Goal: Check status: Check status

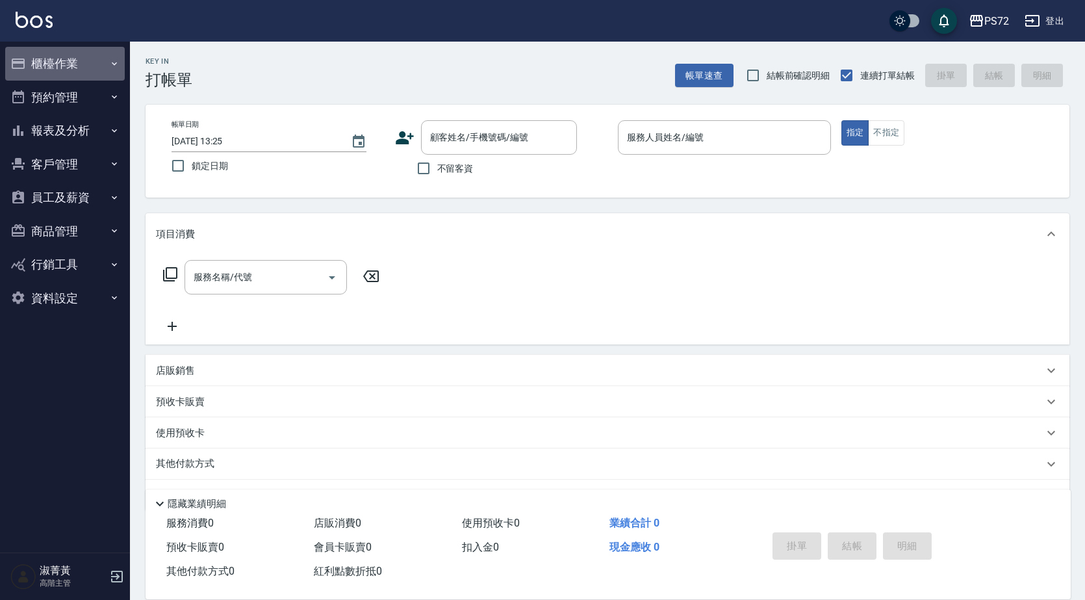
click at [76, 54] on button "櫃檯作業" at bounding box center [65, 64] width 120 height 34
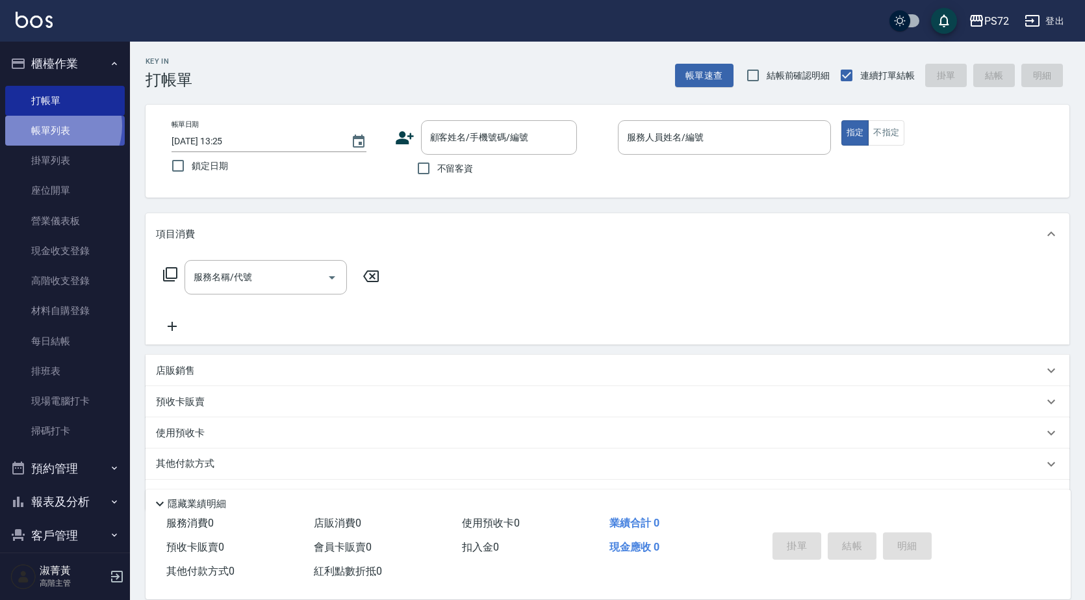
click at [52, 126] on link "帳單列表" at bounding box center [65, 131] width 120 height 30
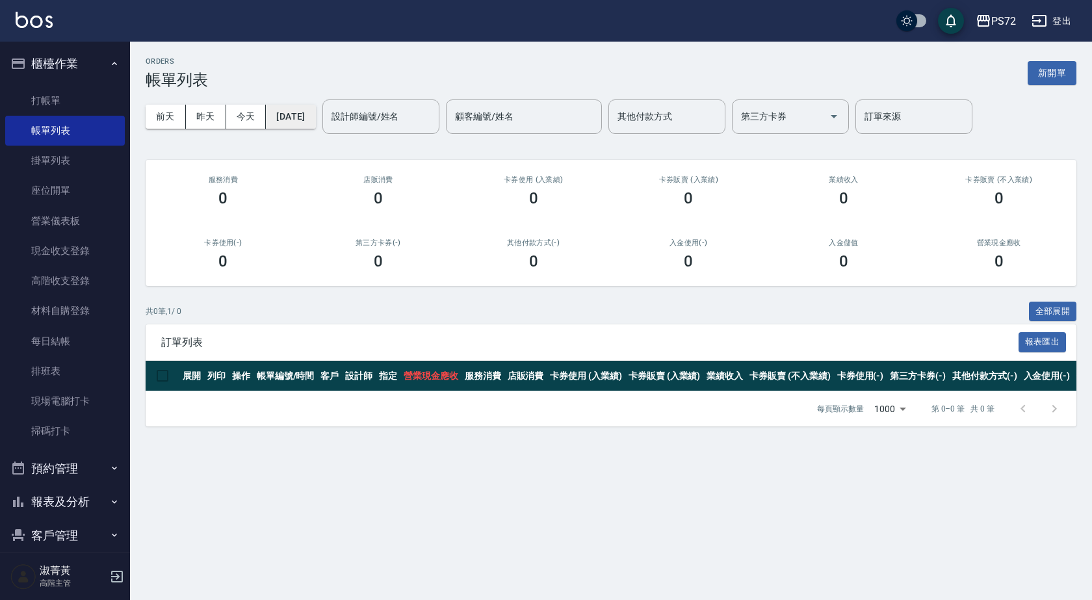
click at [299, 120] on button "[DATE]" at bounding box center [290, 117] width 49 height 24
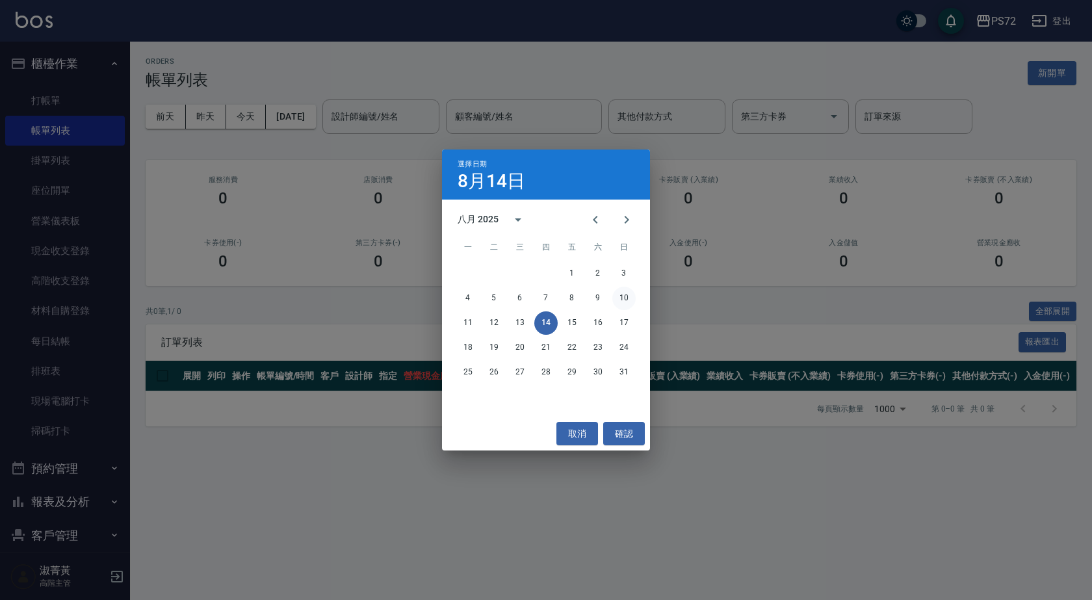
click at [617, 294] on button "10" at bounding box center [623, 298] width 23 height 23
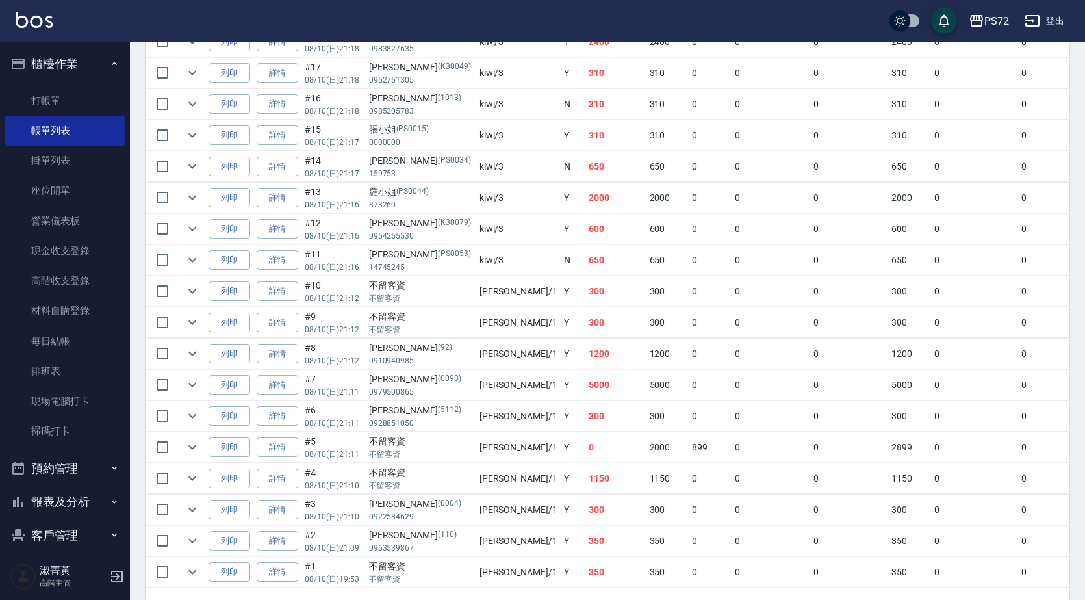
scroll to position [455, 0]
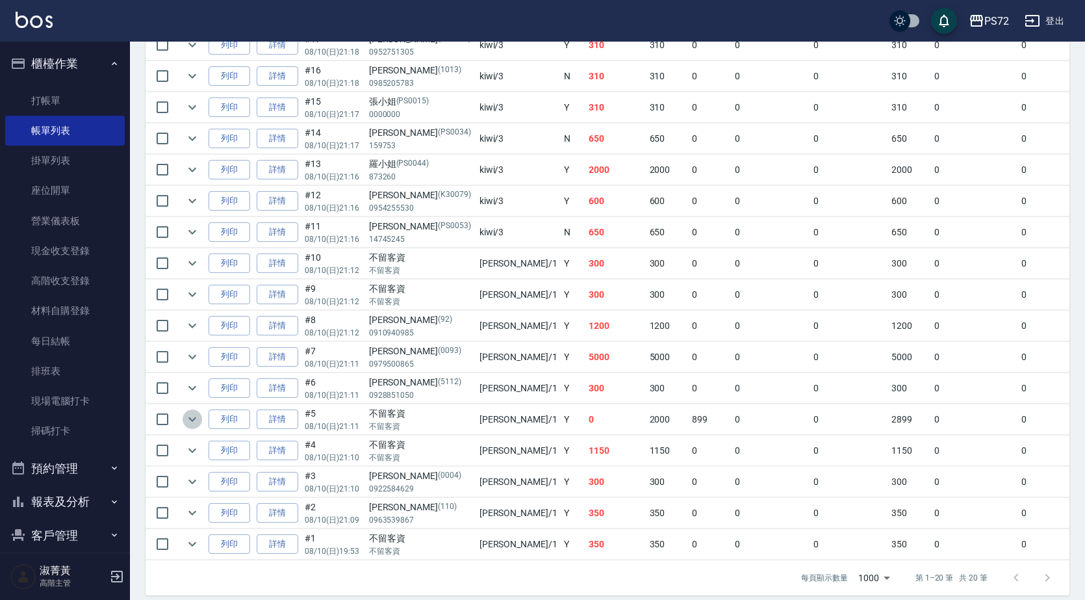
click at [187, 414] on icon "expand row" at bounding box center [193, 419] width 16 height 16
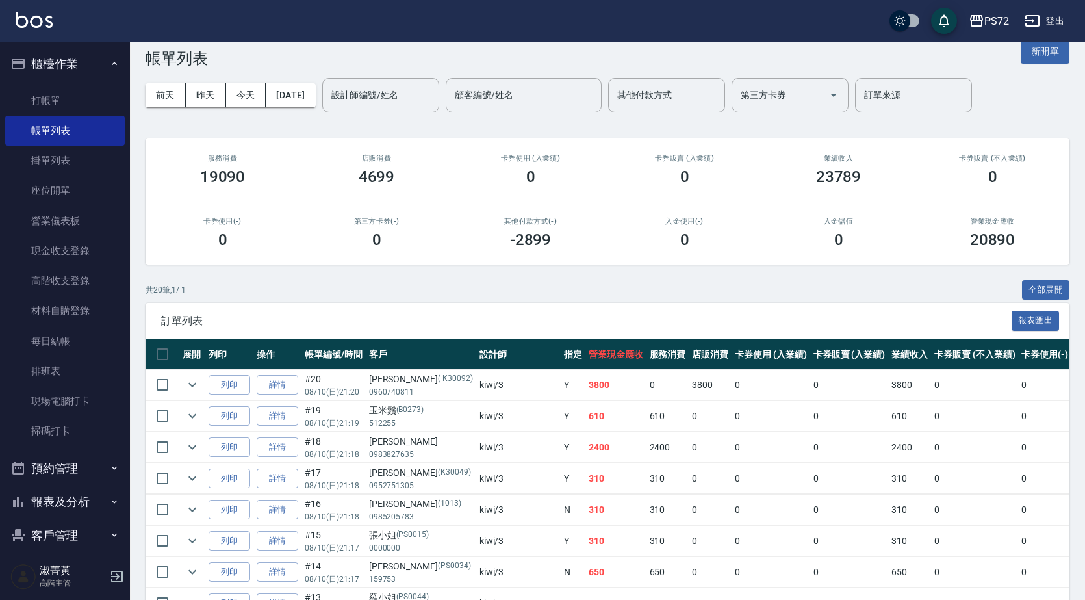
scroll to position [0, 0]
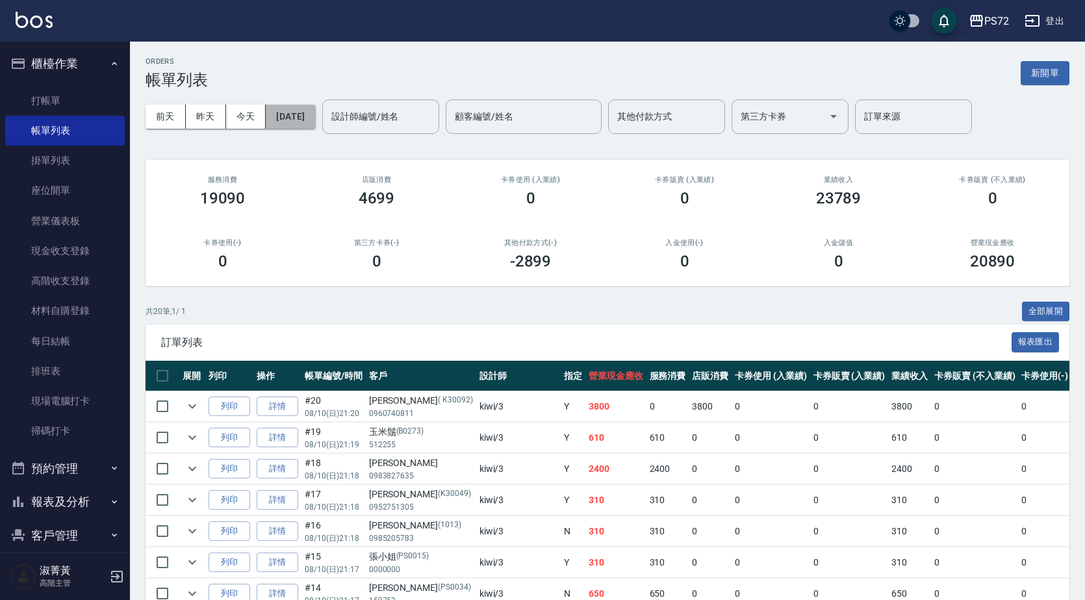
click at [315, 118] on button "[DATE]" at bounding box center [290, 117] width 49 height 24
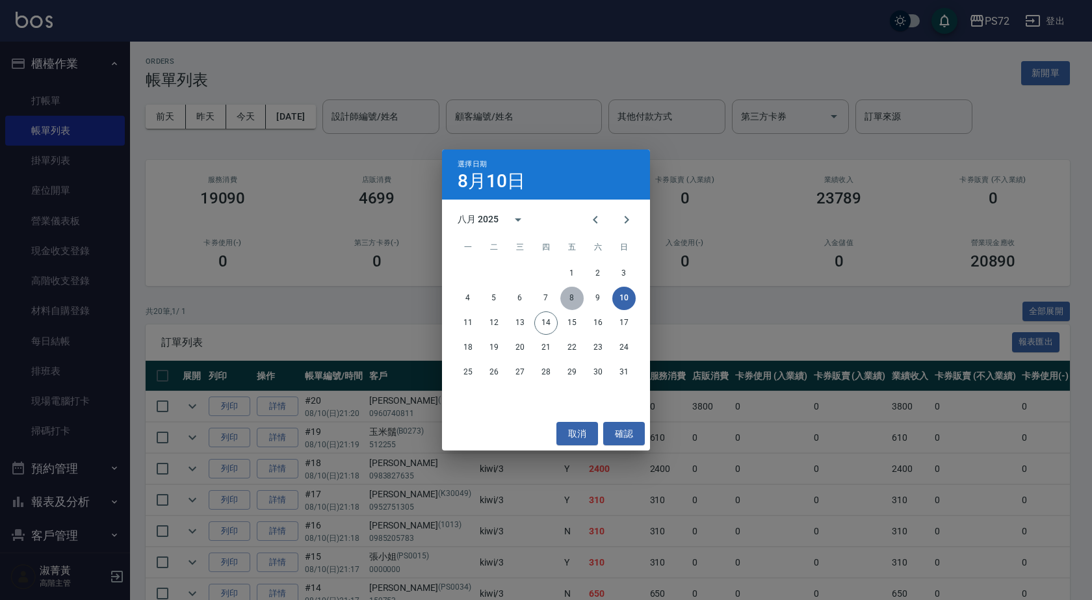
drag, startPoint x: 577, startPoint y: 298, endPoint x: 557, endPoint y: 302, distance: 20.5
click at [567, 302] on button "8" at bounding box center [571, 298] width 23 height 23
click at [562, 302] on div "ORDERS 帳單列表 新開單 [DATE] [DATE] [DATE] [DATE] 設計師編號/姓名 設計師編號/姓名 顧客編號/姓名 顧客編號/姓名 其…" at bounding box center [542, 560] width 1085 height 1120
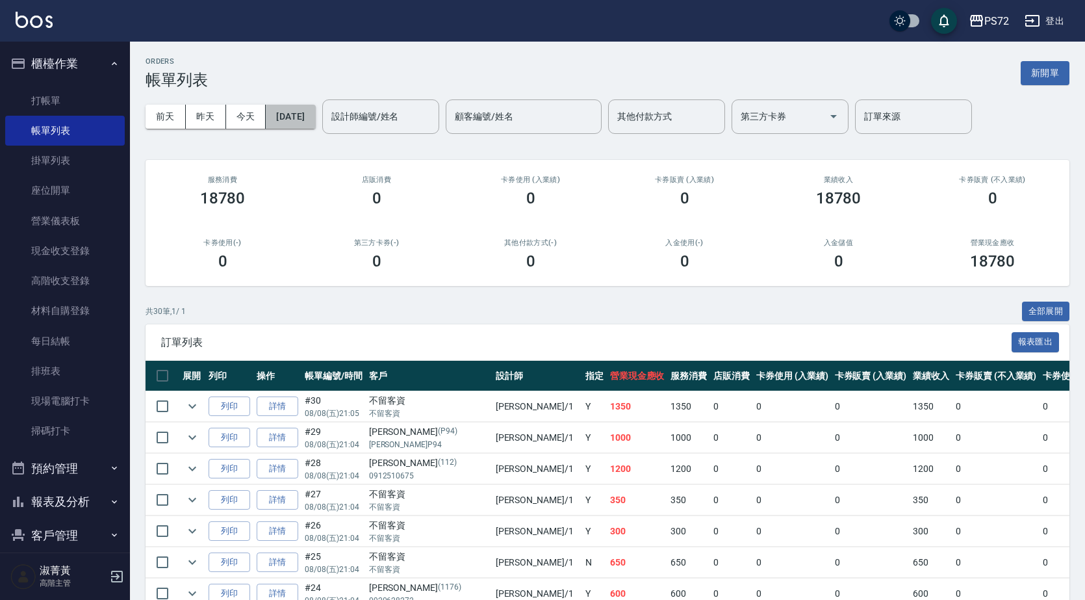
click at [296, 127] on button "[DATE]" at bounding box center [290, 117] width 49 height 24
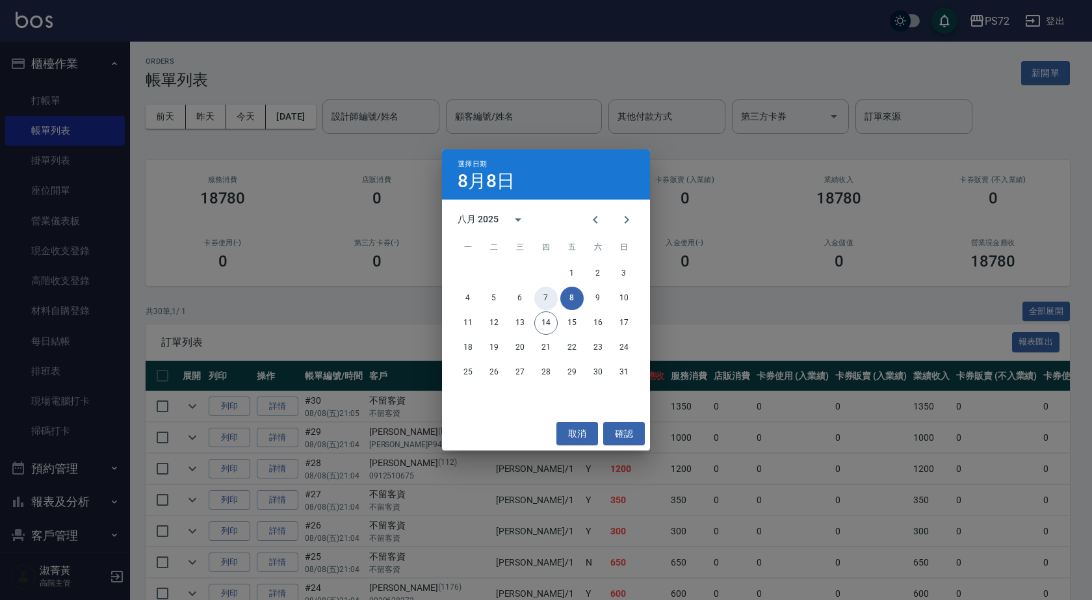
drag, startPoint x: 540, startPoint y: 295, endPoint x: 518, endPoint y: 299, distance: 22.4
click at [541, 295] on button "7" at bounding box center [545, 298] width 23 height 23
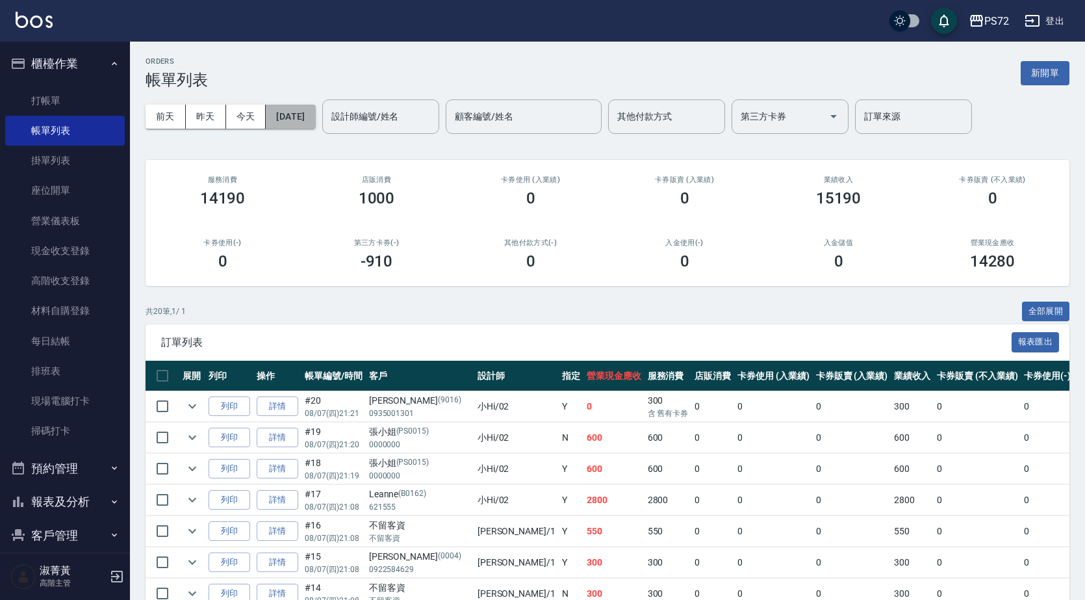
click at [315, 124] on button "[DATE]" at bounding box center [290, 117] width 49 height 24
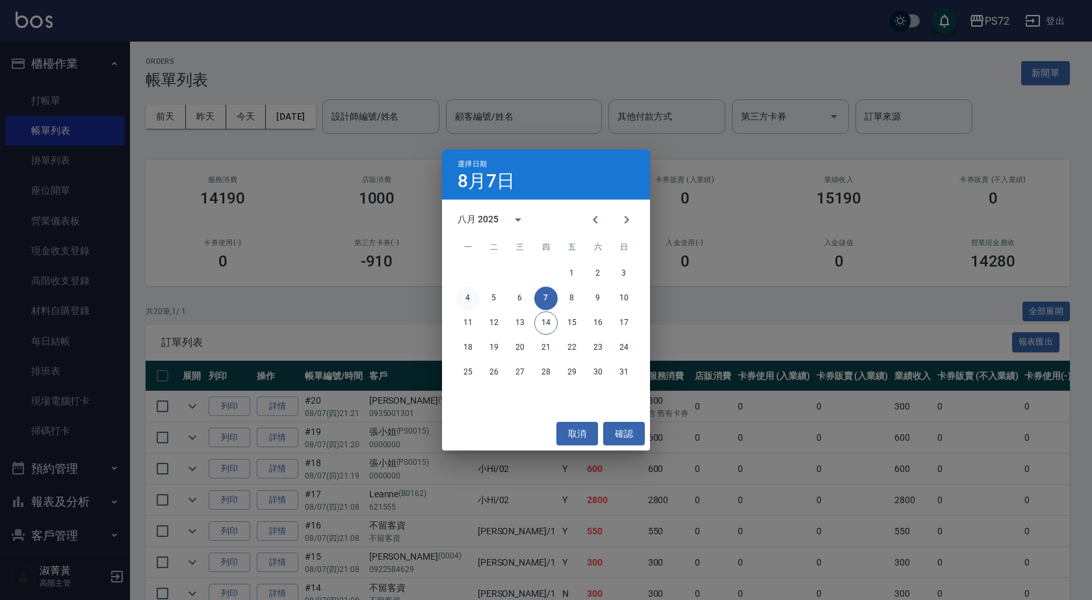
click at [463, 294] on button "4" at bounding box center [467, 298] width 23 height 23
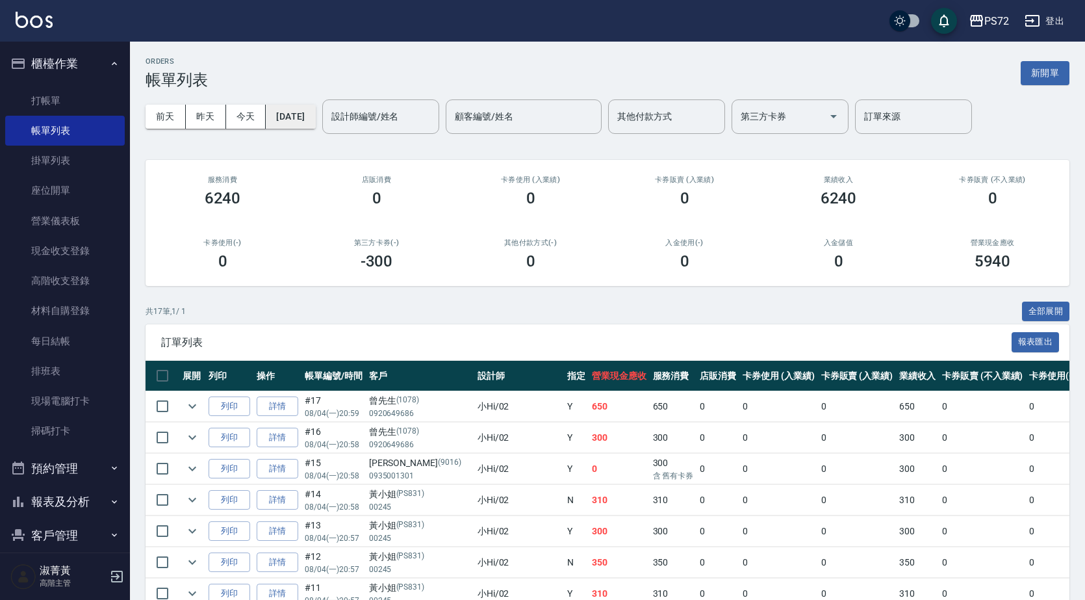
click at [315, 114] on button "[DATE]" at bounding box center [290, 117] width 49 height 24
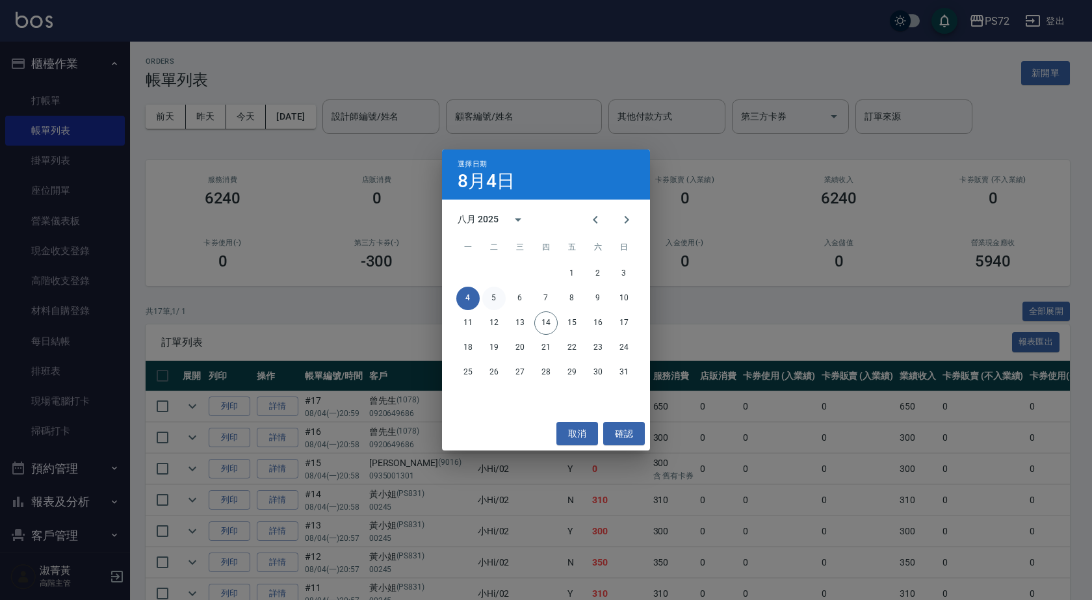
click at [500, 298] on button "5" at bounding box center [493, 298] width 23 height 23
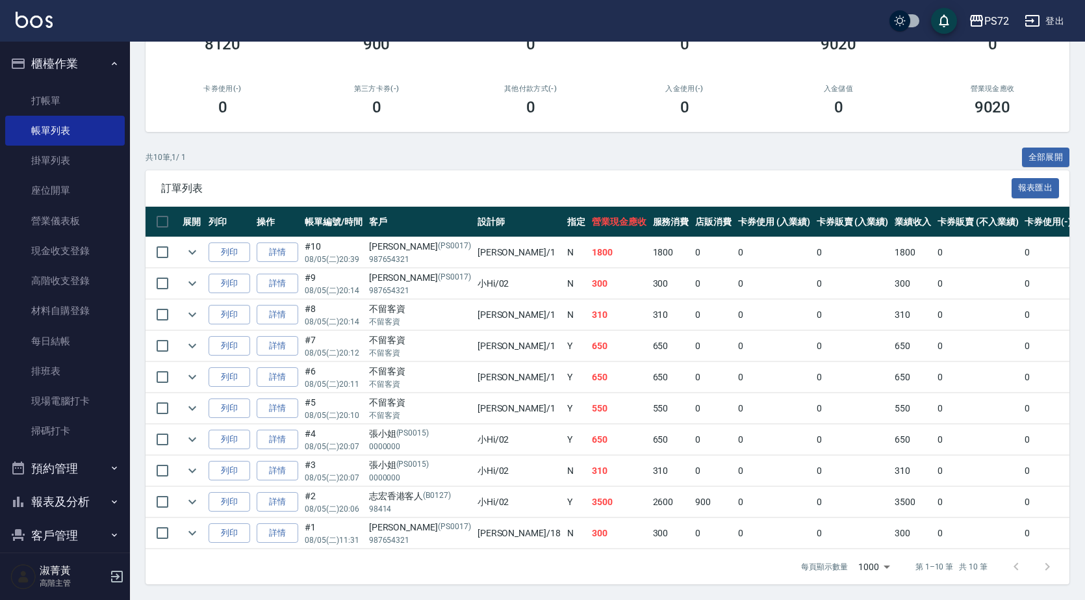
scroll to position [164, 0]
click at [196, 494] on icon "expand row" at bounding box center [193, 502] width 16 height 16
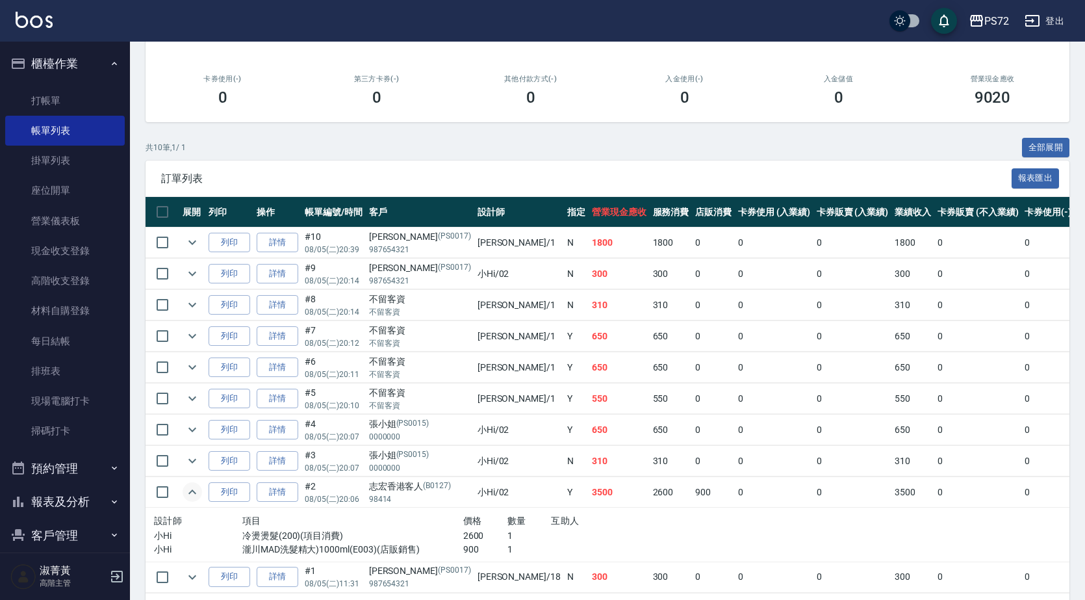
scroll to position [218, 0]
